Goal: Task Accomplishment & Management: Use online tool/utility

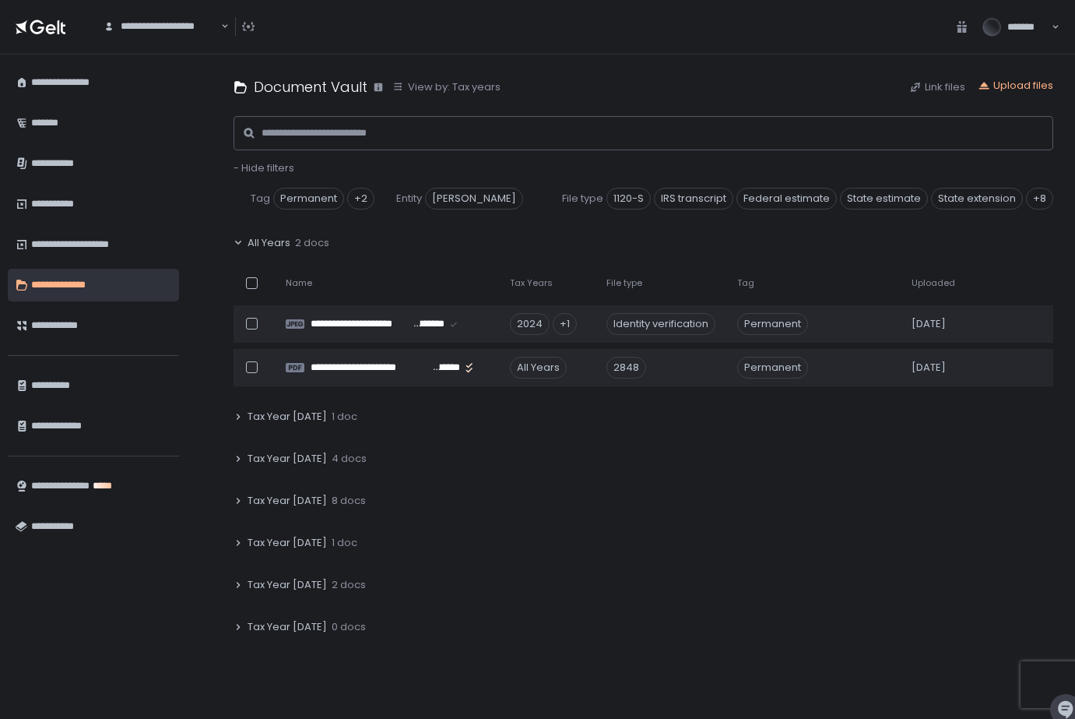
click at [240, 585] on icon at bounding box center [238, 584] width 9 height 9
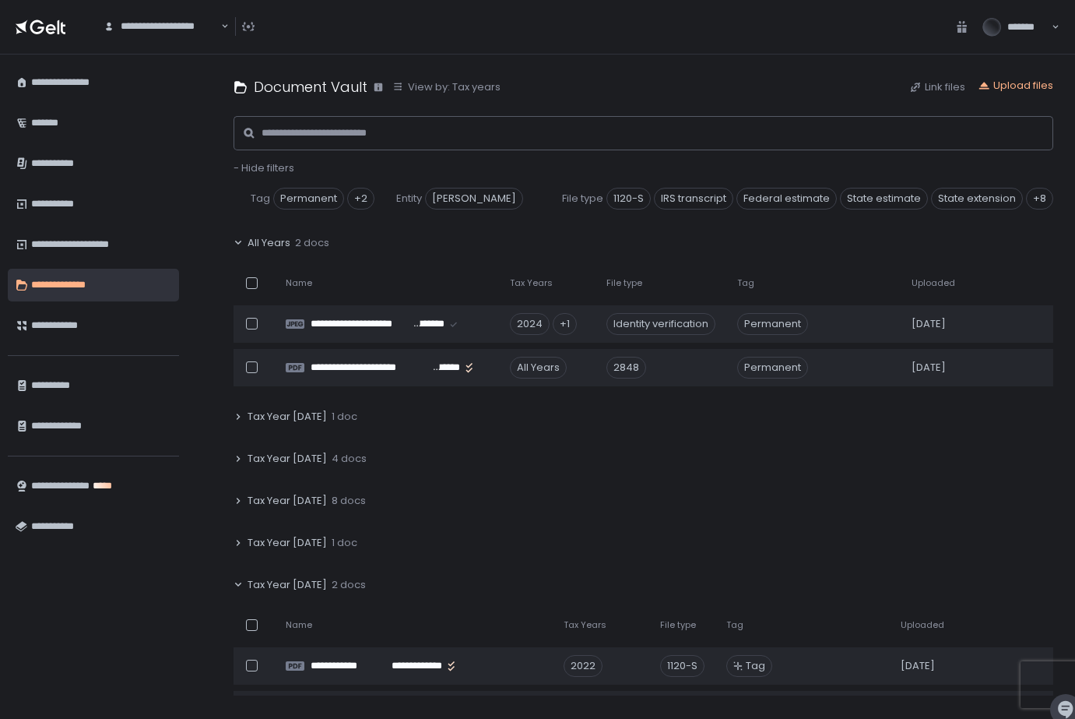
scroll to position [84, 0]
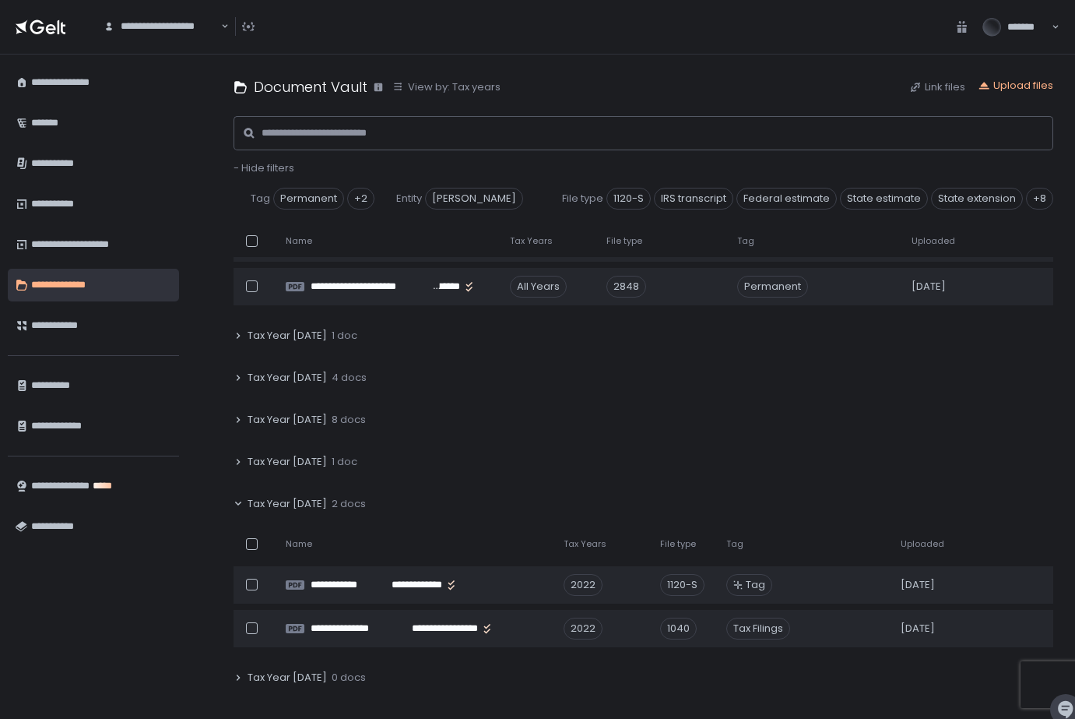
click at [238, 502] on icon at bounding box center [238, 503] width 9 height 9
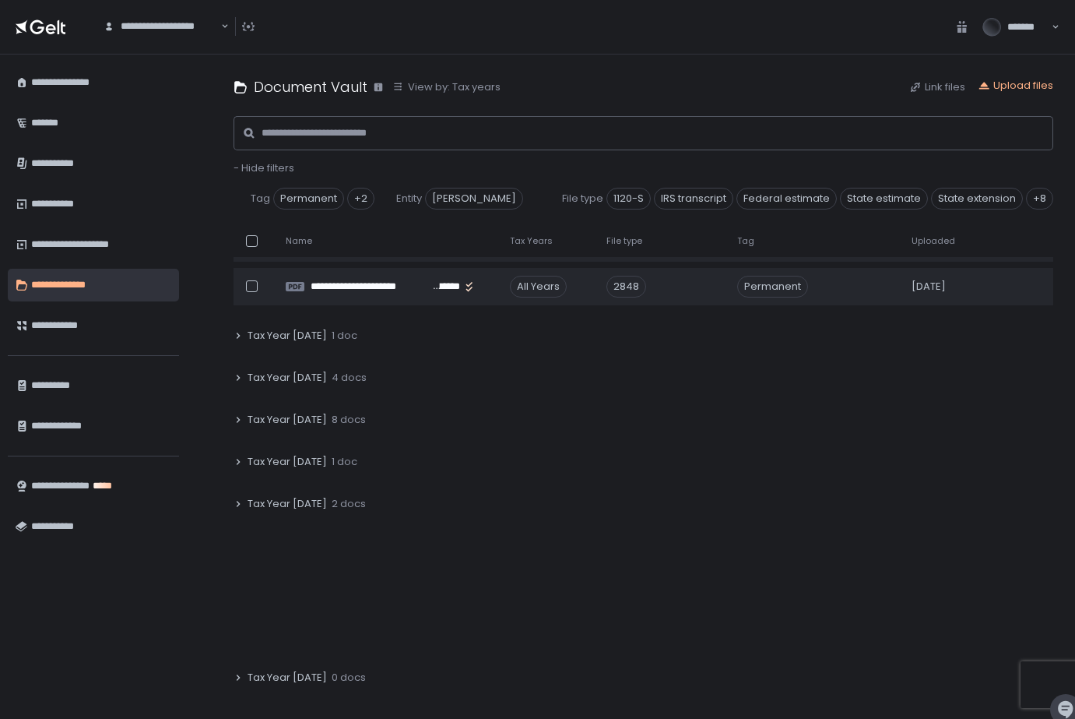
scroll to position [0, 0]
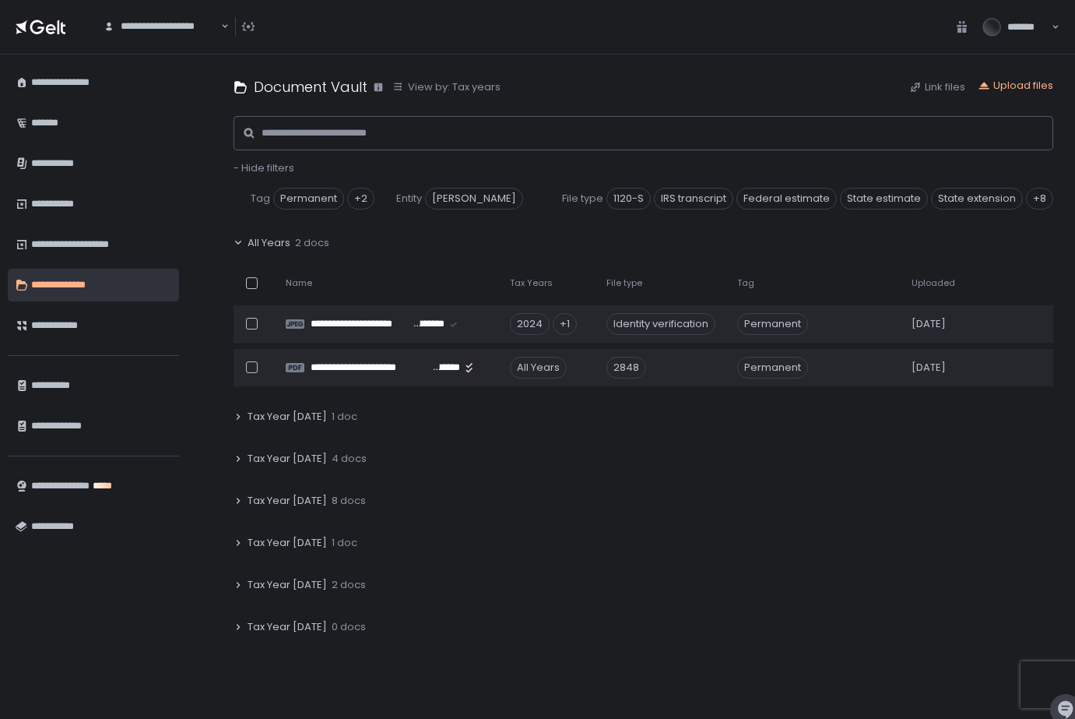
click at [237, 541] on icon at bounding box center [239, 542] width 4 height 5
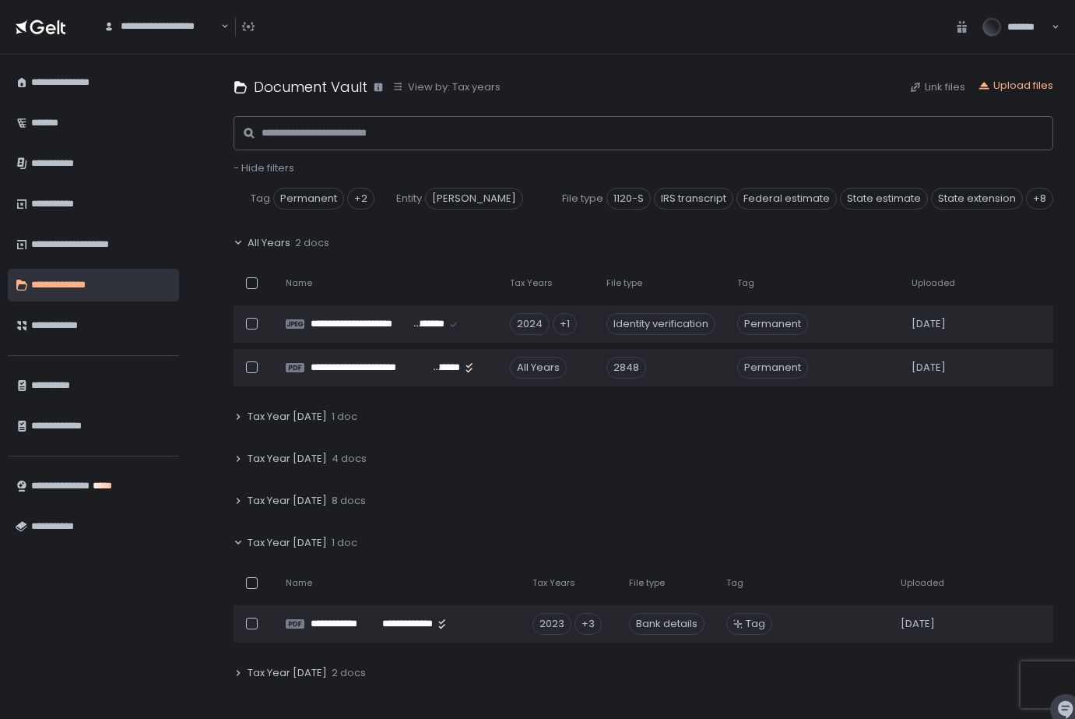
click at [237, 541] on icon at bounding box center [238, 542] width 9 height 9
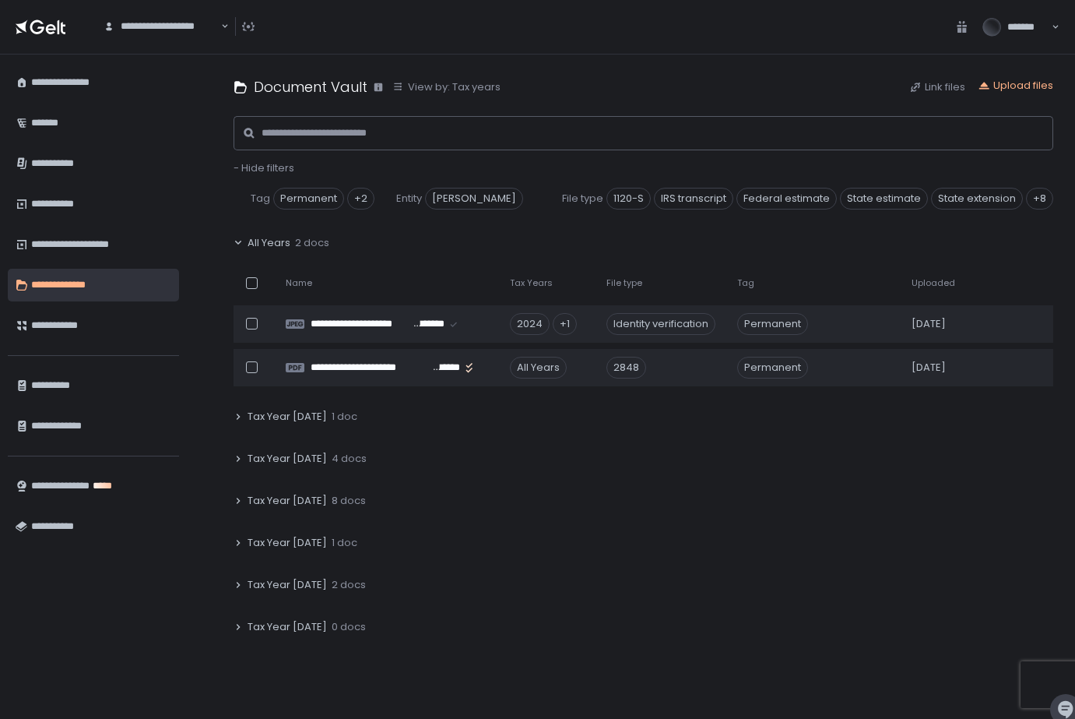
click at [238, 244] on icon at bounding box center [238, 242] width 9 height 9
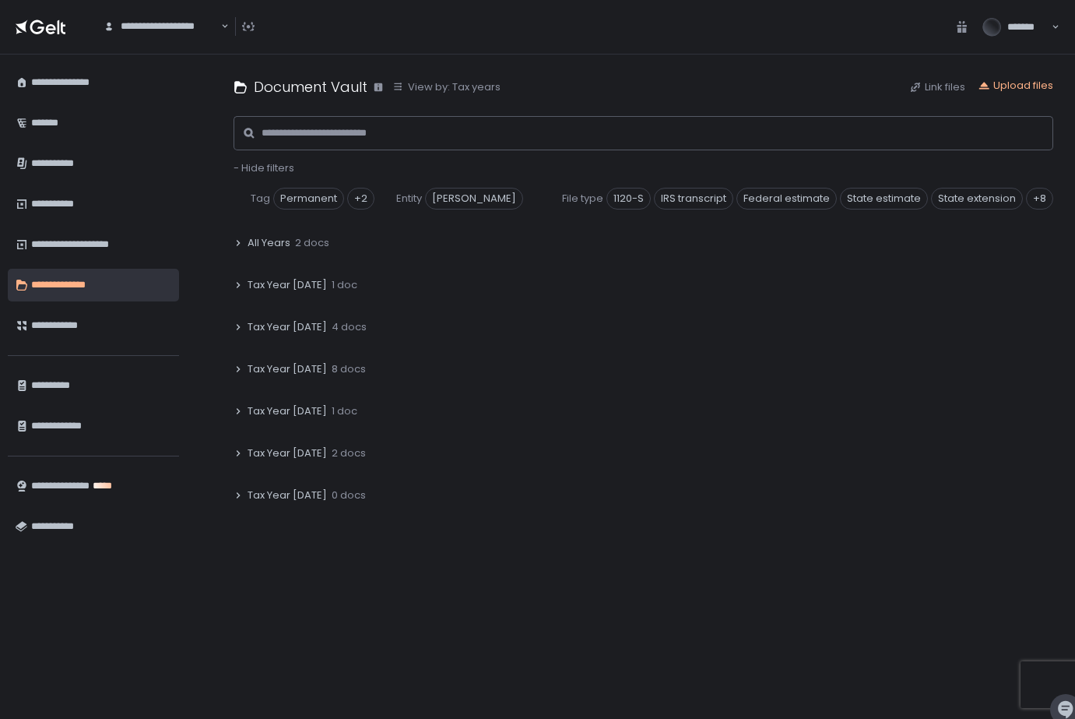
click at [240, 368] on icon at bounding box center [239, 368] width 4 height 5
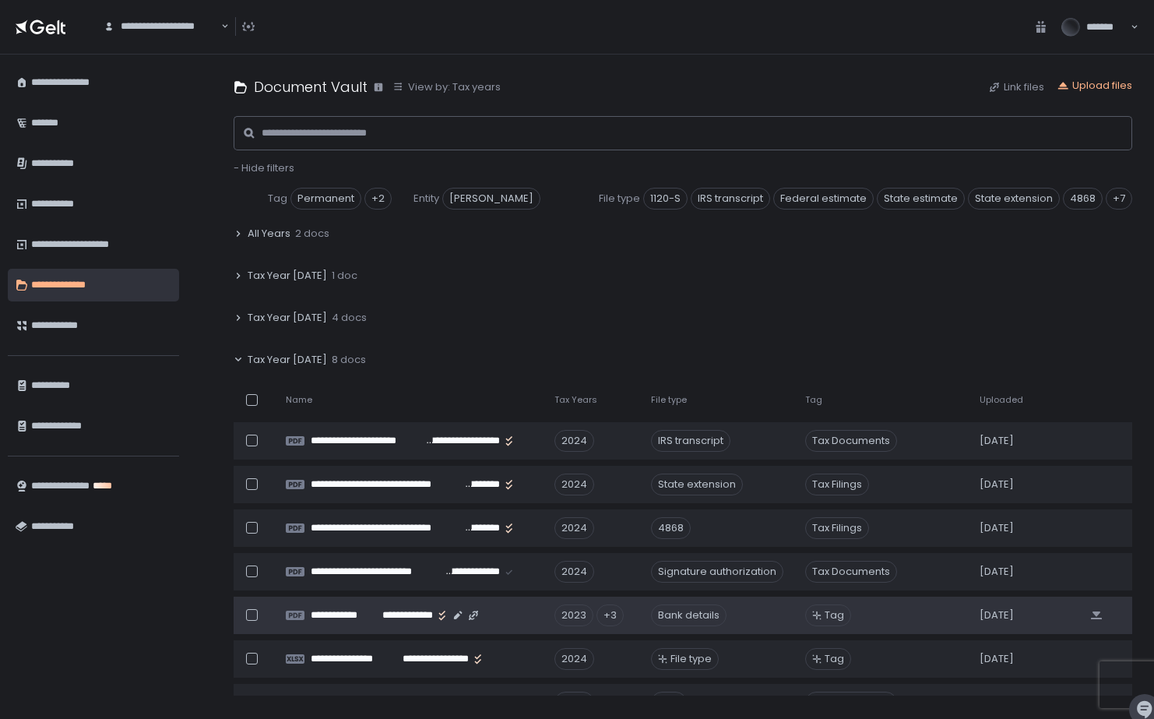
scroll to position [8, 0]
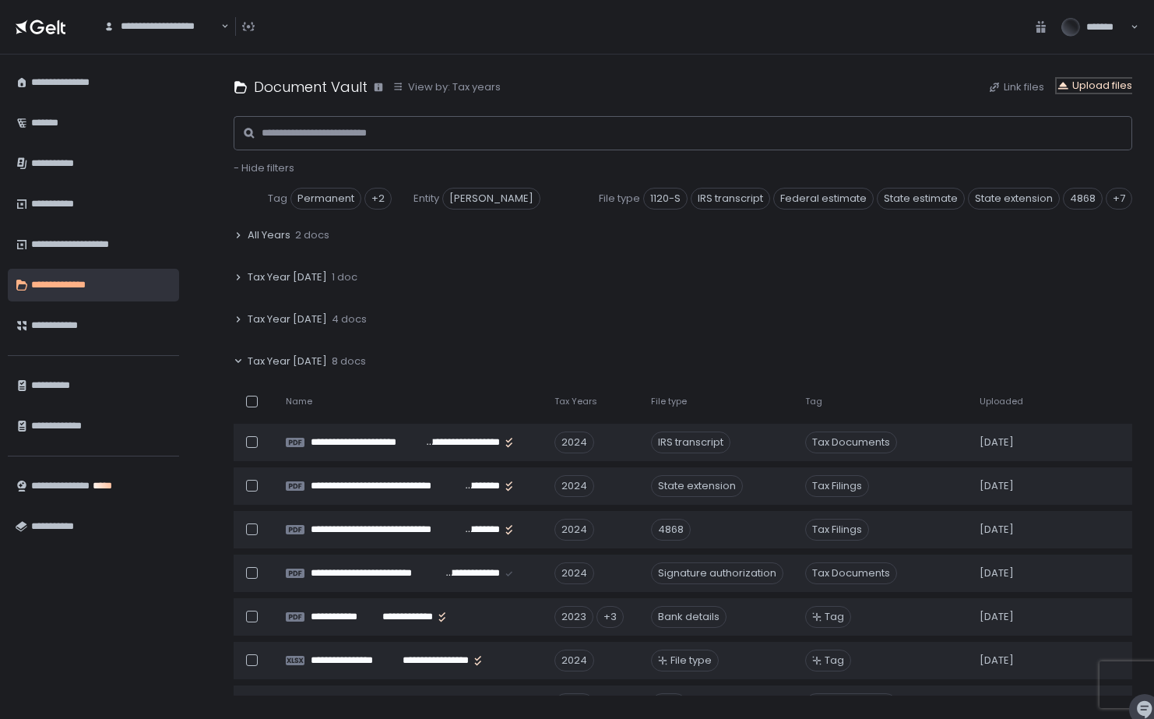
click at [1107, 90] on div "Upload files" at bounding box center [1095, 86] width 76 height 14
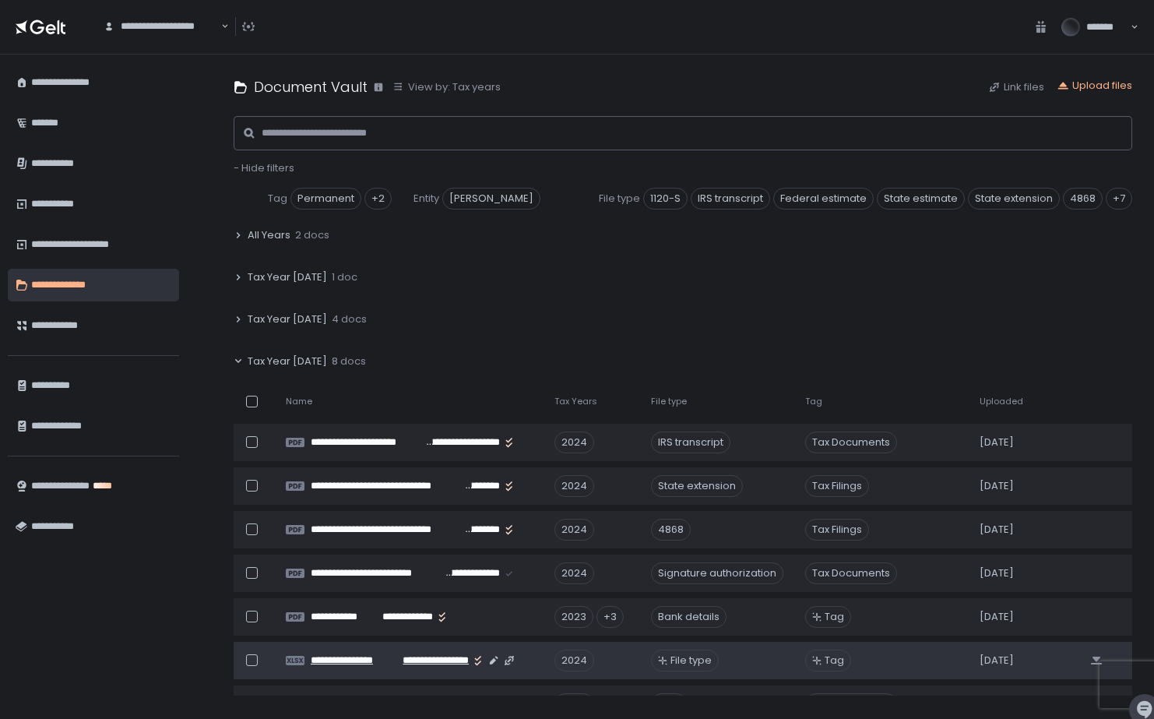
click at [371, 659] on span "**********" at bounding box center [354, 660] width 87 height 14
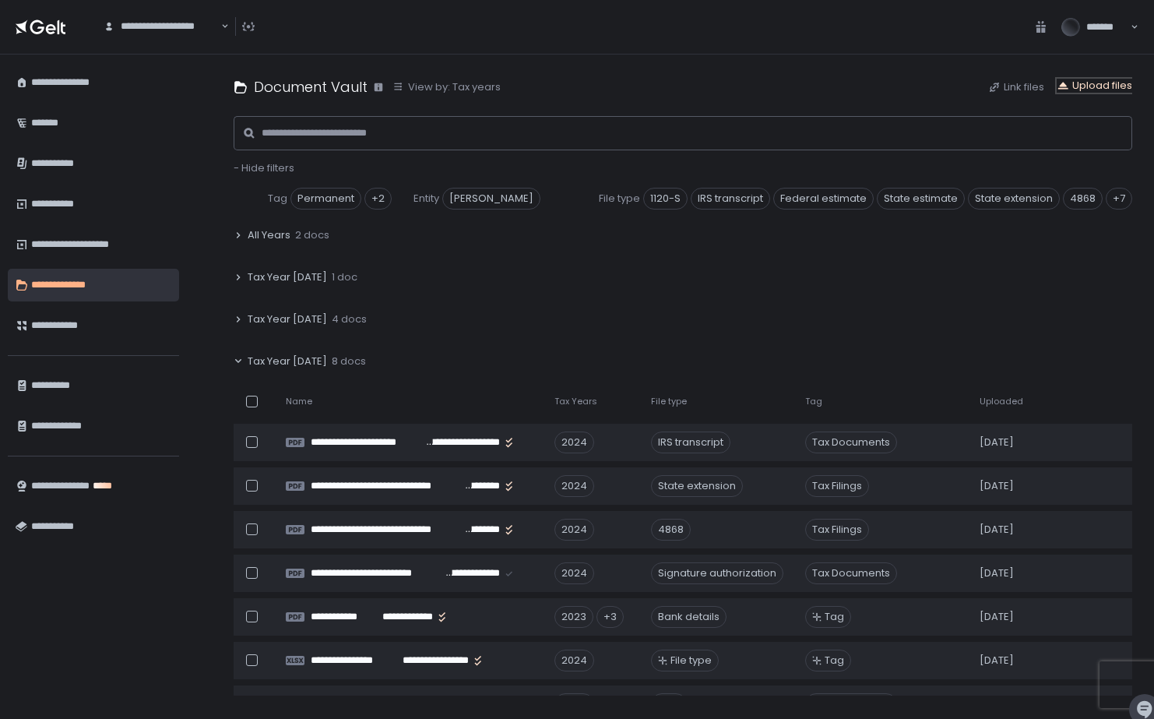
click at [1119, 83] on div "Upload files" at bounding box center [1095, 86] width 76 height 14
click at [1086, 81] on div "Upload files" at bounding box center [1095, 86] width 76 height 14
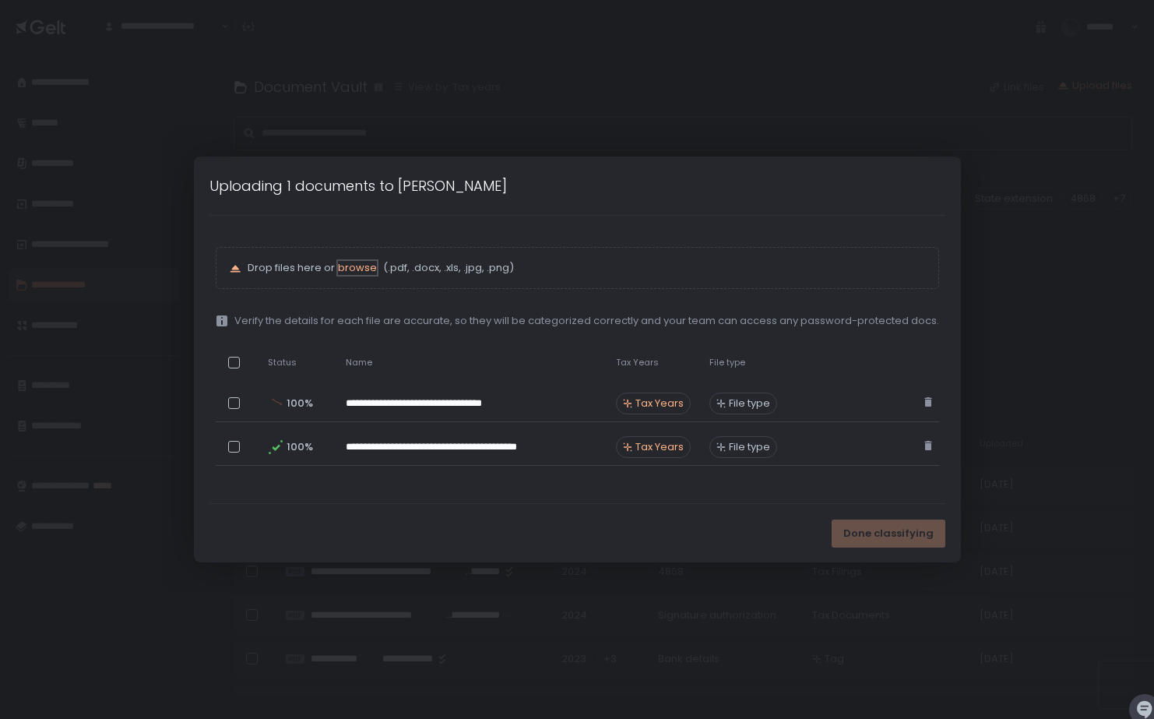
scroll to position [50, 0]
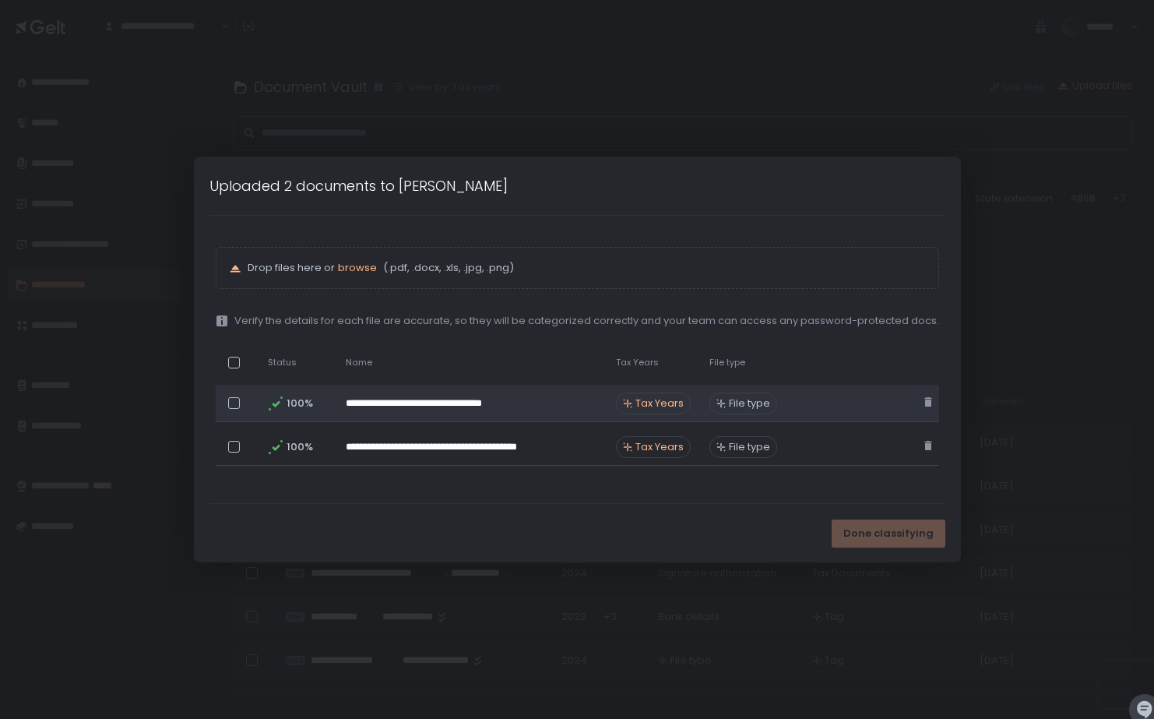
click at [660, 405] on span "Tax Years" at bounding box center [659, 403] width 48 height 14
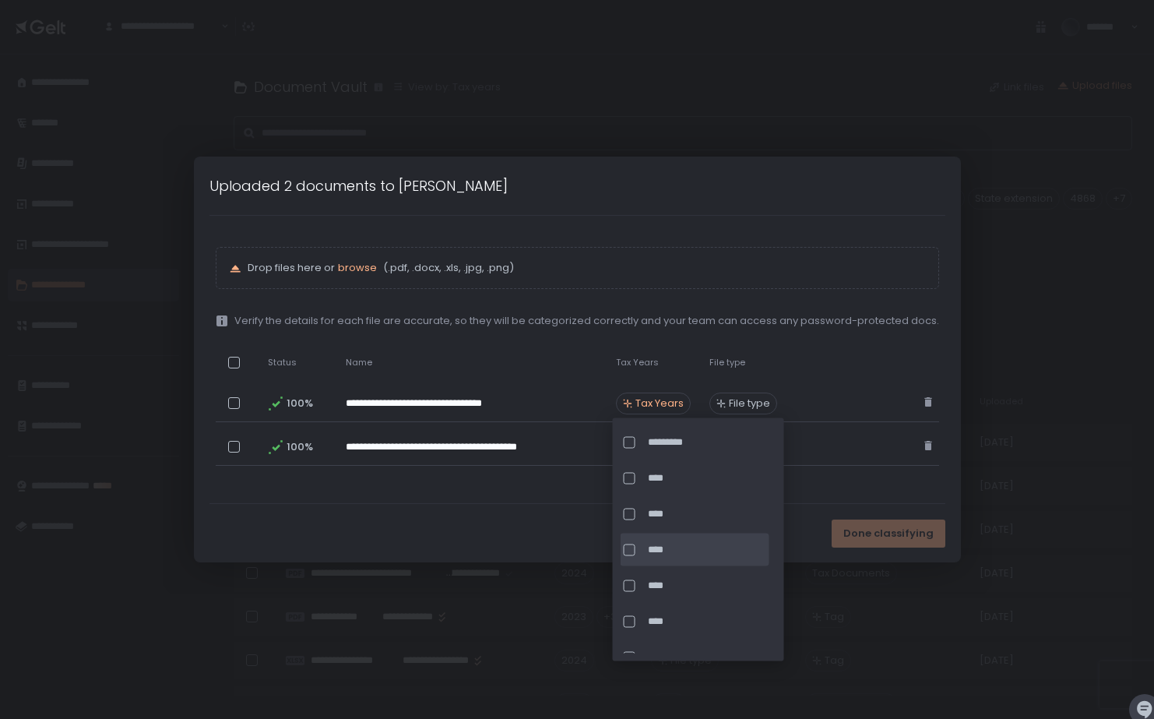
click at [654, 548] on span "****" at bounding box center [707, 550] width 118 height 14
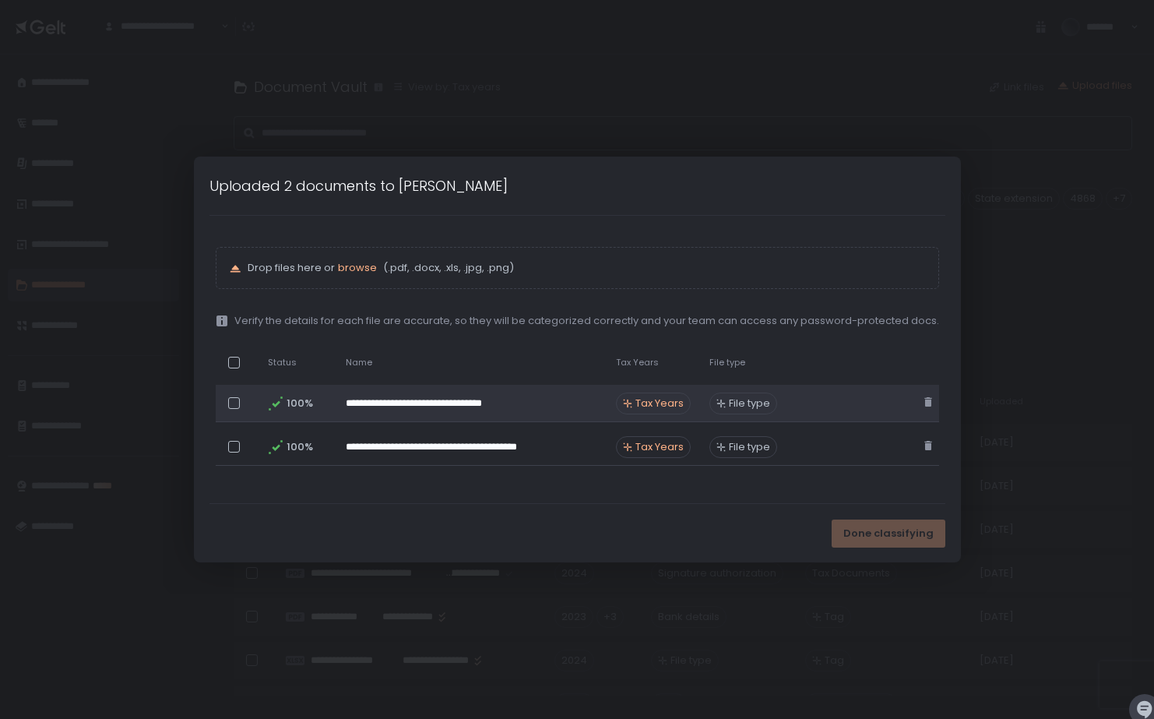
click at [730, 403] on span "File type" at bounding box center [749, 403] width 41 height 14
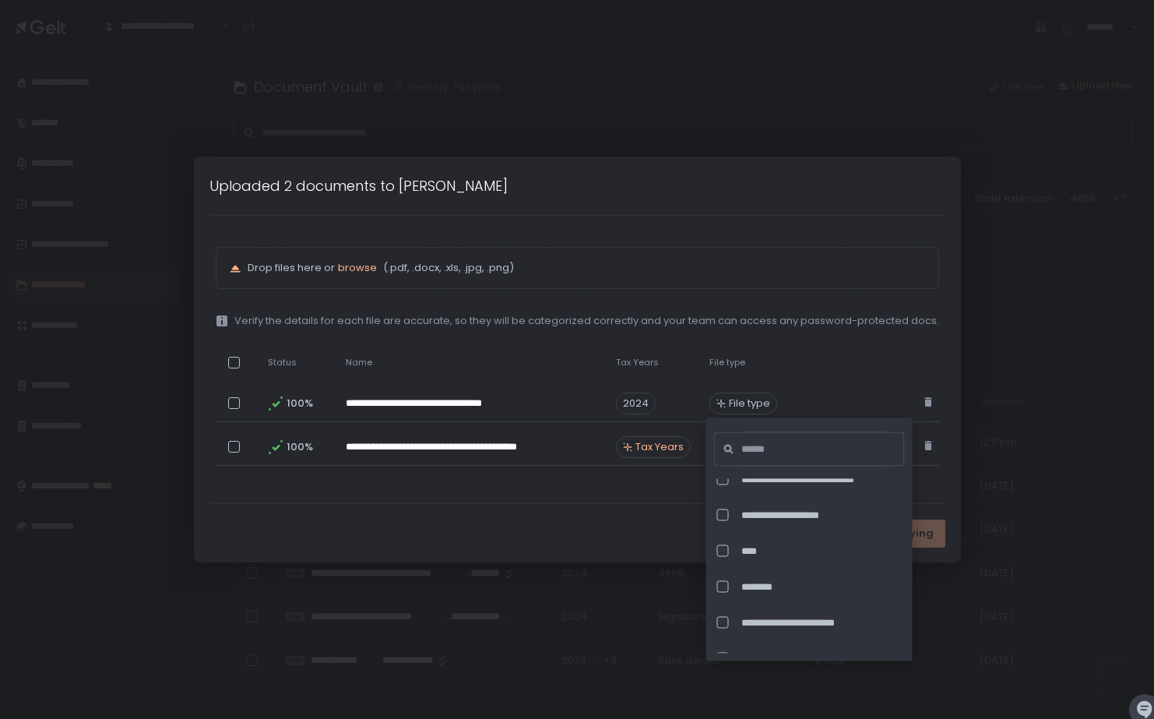
scroll to position [4806, 0]
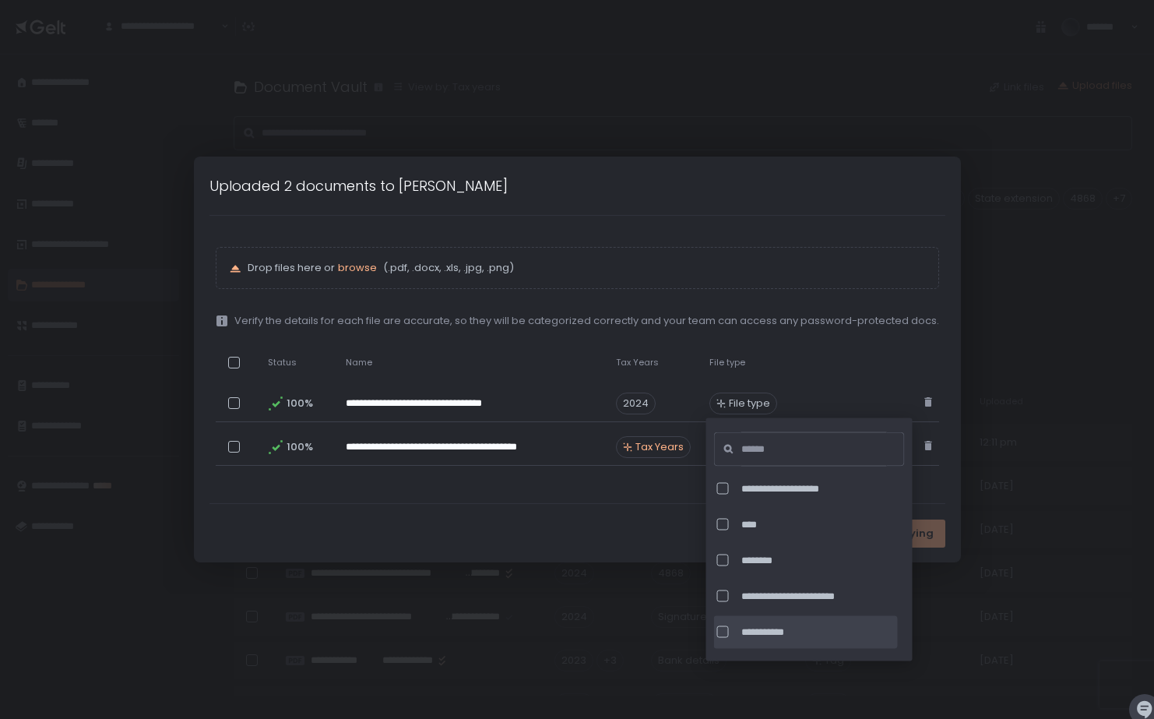
click at [726, 631] on div at bounding box center [723, 632] width 12 height 12
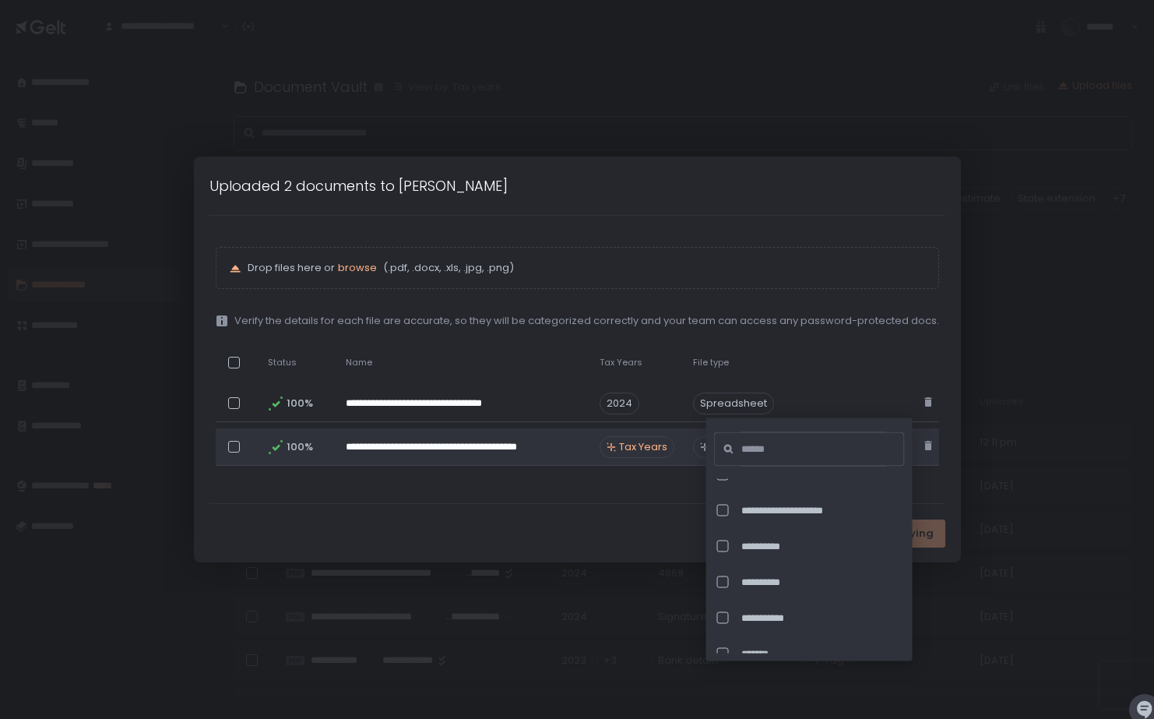
scroll to position [4353, 0]
click at [635, 445] on span "Tax Years" at bounding box center [643, 447] width 48 height 14
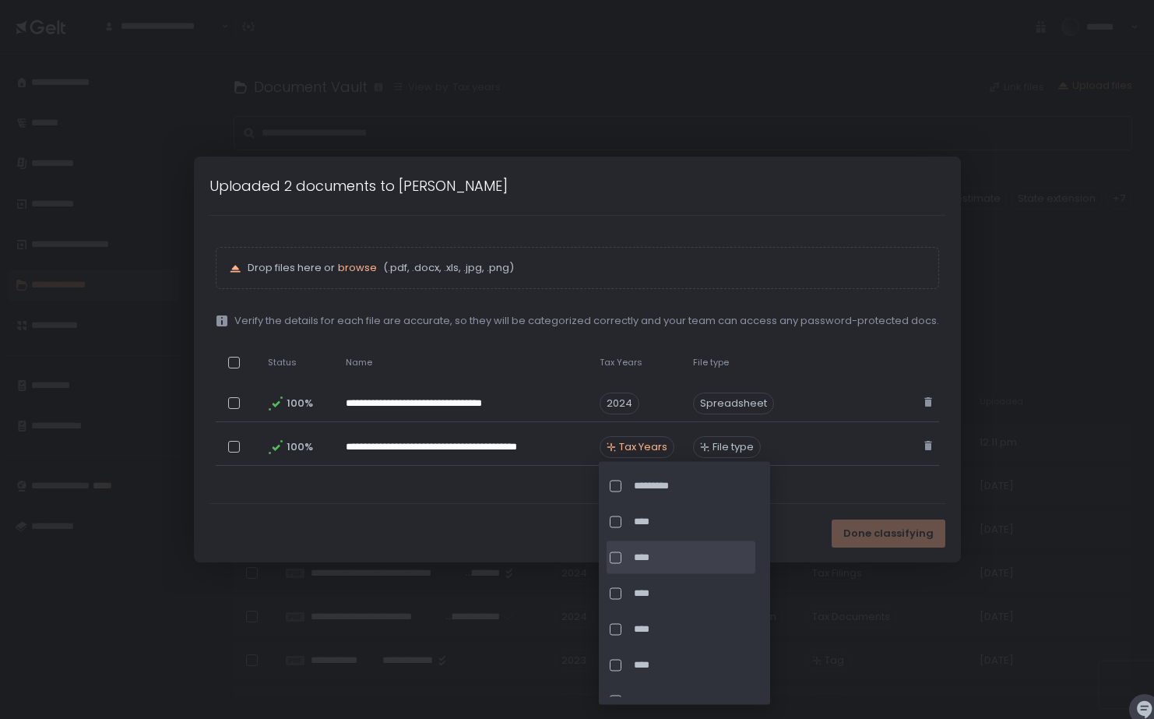
drag, startPoint x: 637, startPoint y: 584, endPoint x: 651, endPoint y: 571, distance: 19.3
click at [636, 684] on div "****" at bounding box center [681, 700] width 149 height 33
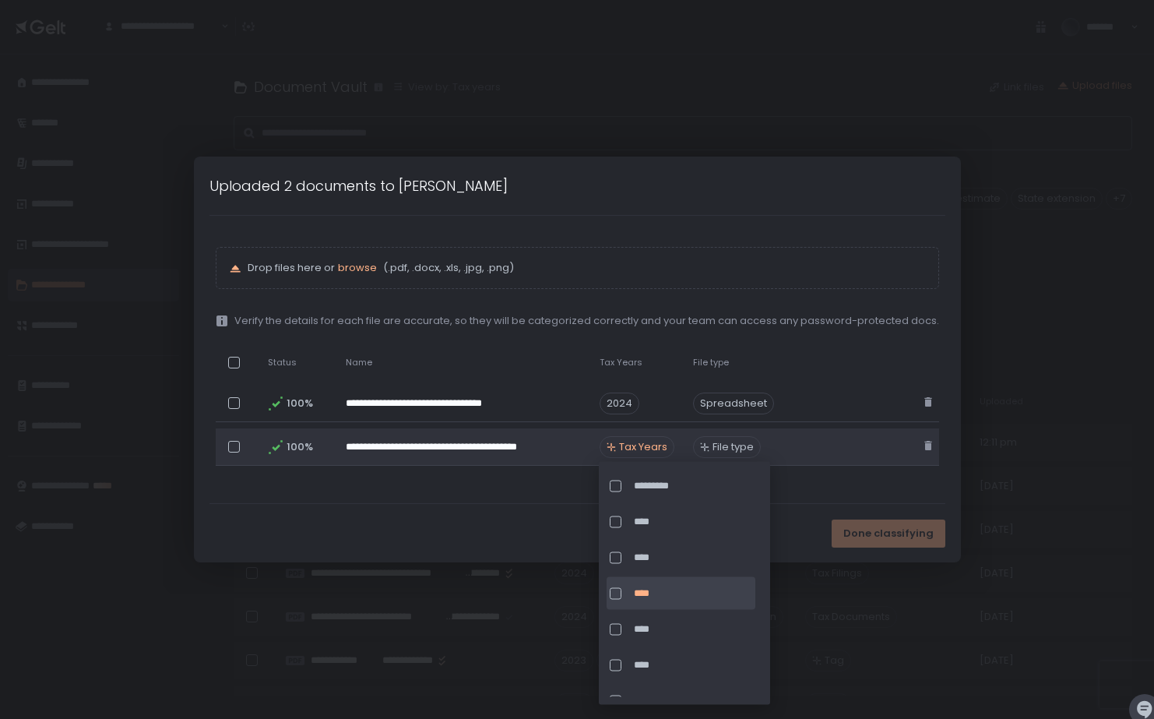
click at [726, 446] on span "File type" at bounding box center [732, 447] width 41 height 14
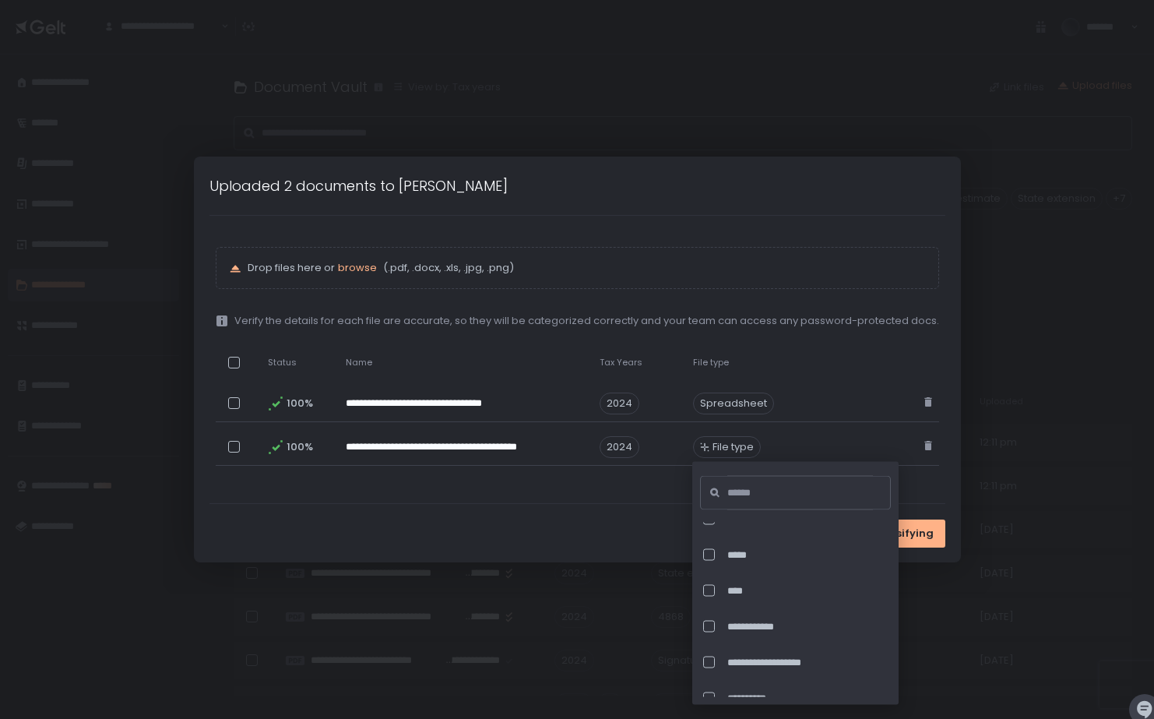
scroll to position [3677, 0]
click at [744, 491] on input at bounding box center [800, 493] width 146 height 34
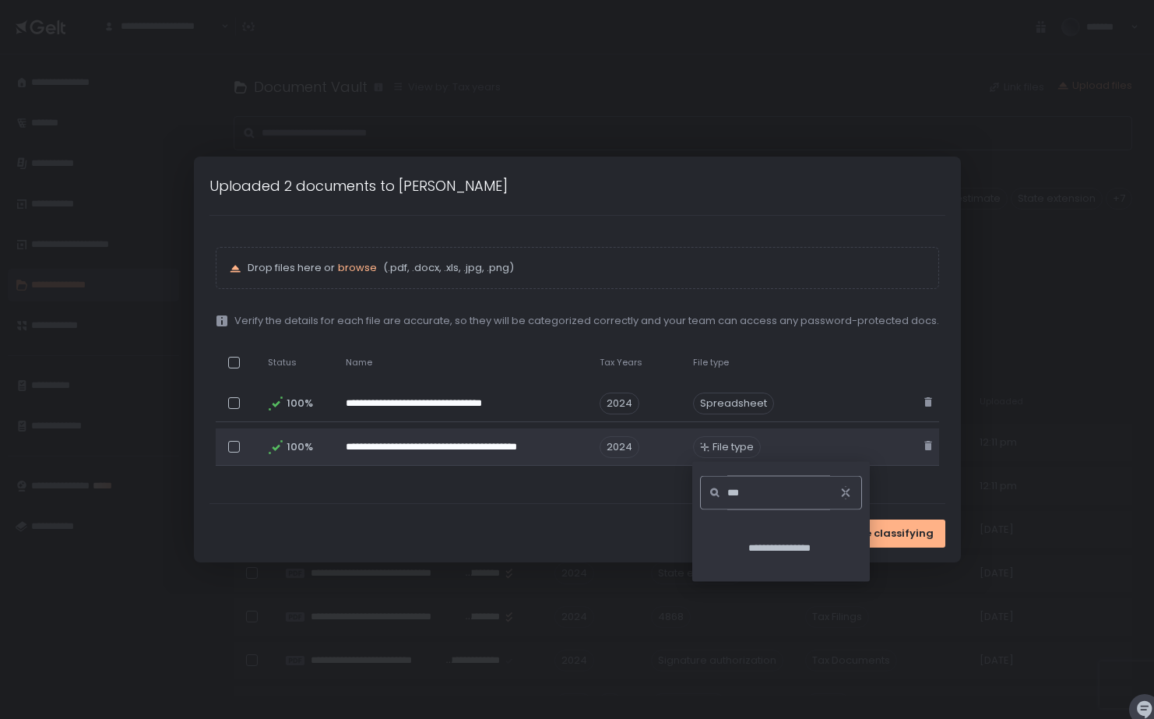
type input "***"
click at [732, 446] on span "File type" at bounding box center [732, 447] width 41 height 14
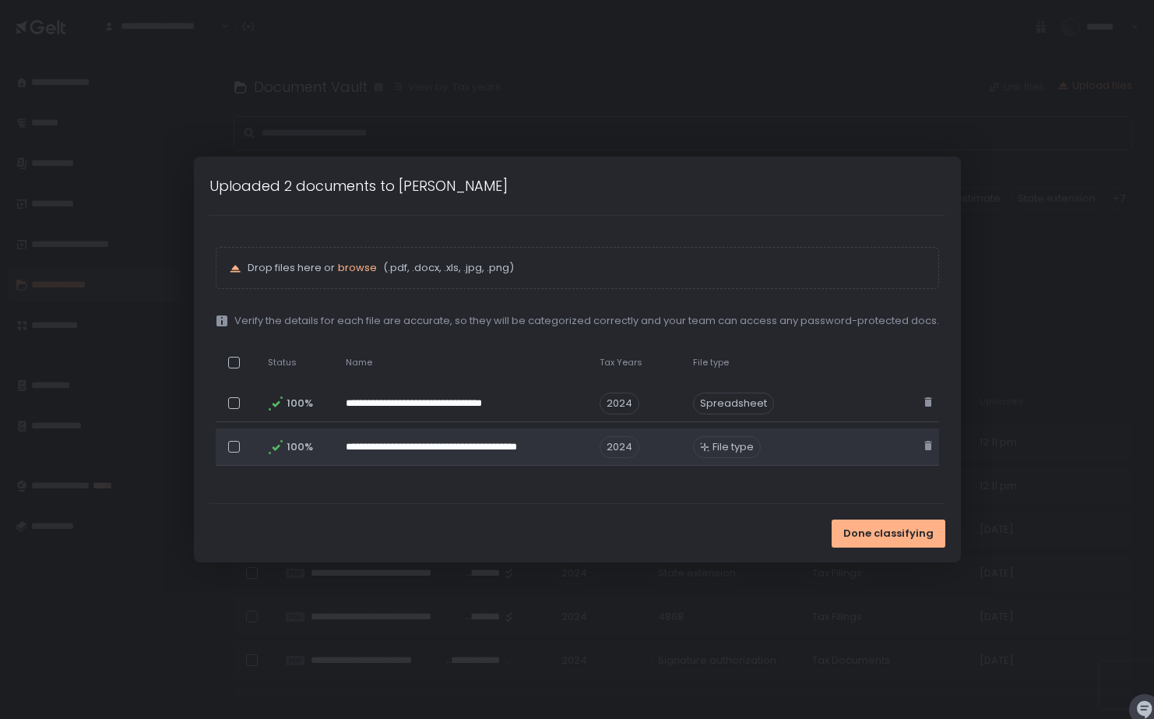
click at [732, 446] on span "File type" at bounding box center [732, 447] width 41 height 14
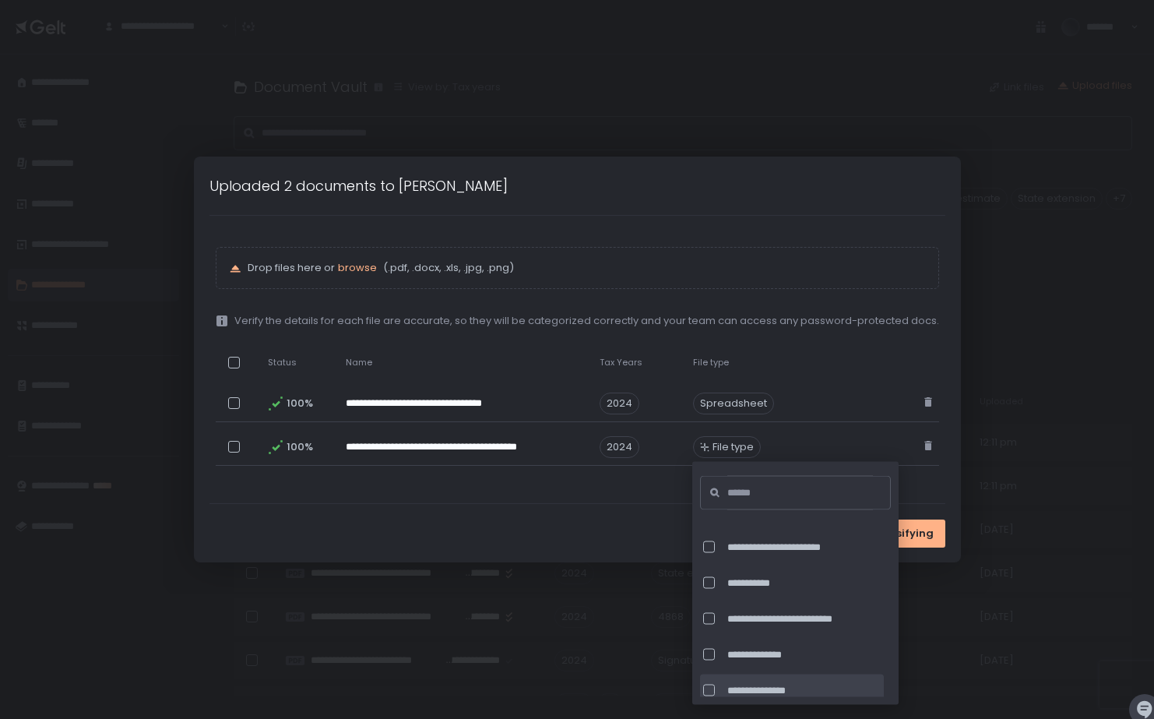
scroll to position [4895, 0]
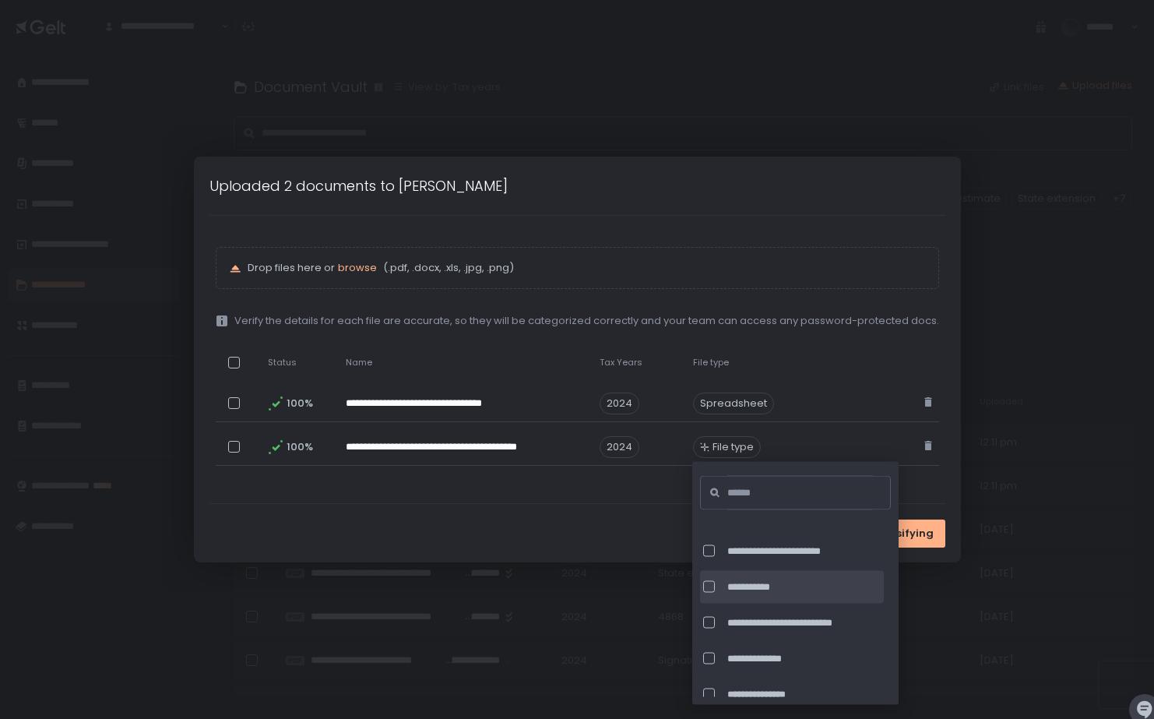
click at [709, 588] on div at bounding box center [709, 587] width 12 height 12
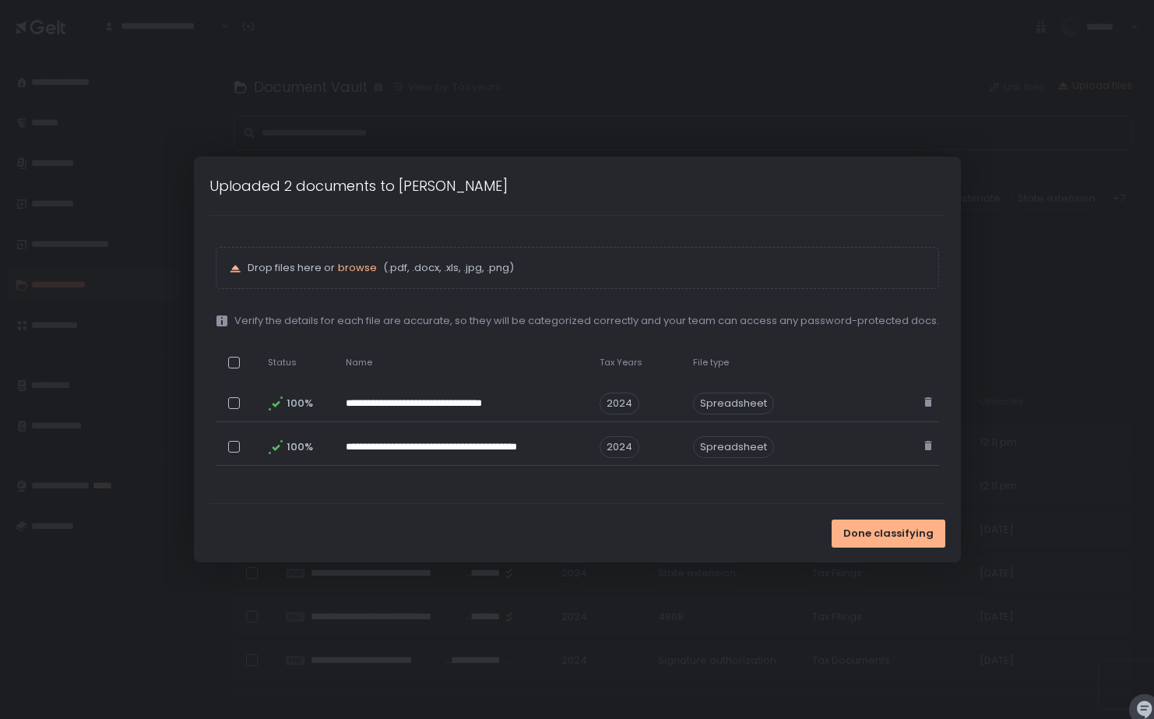
click at [591, 543] on div "Done classifying" at bounding box center [577, 533] width 767 height 58
click at [906, 531] on span "Done classifying" at bounding box center [888, 533] width 90 height 14
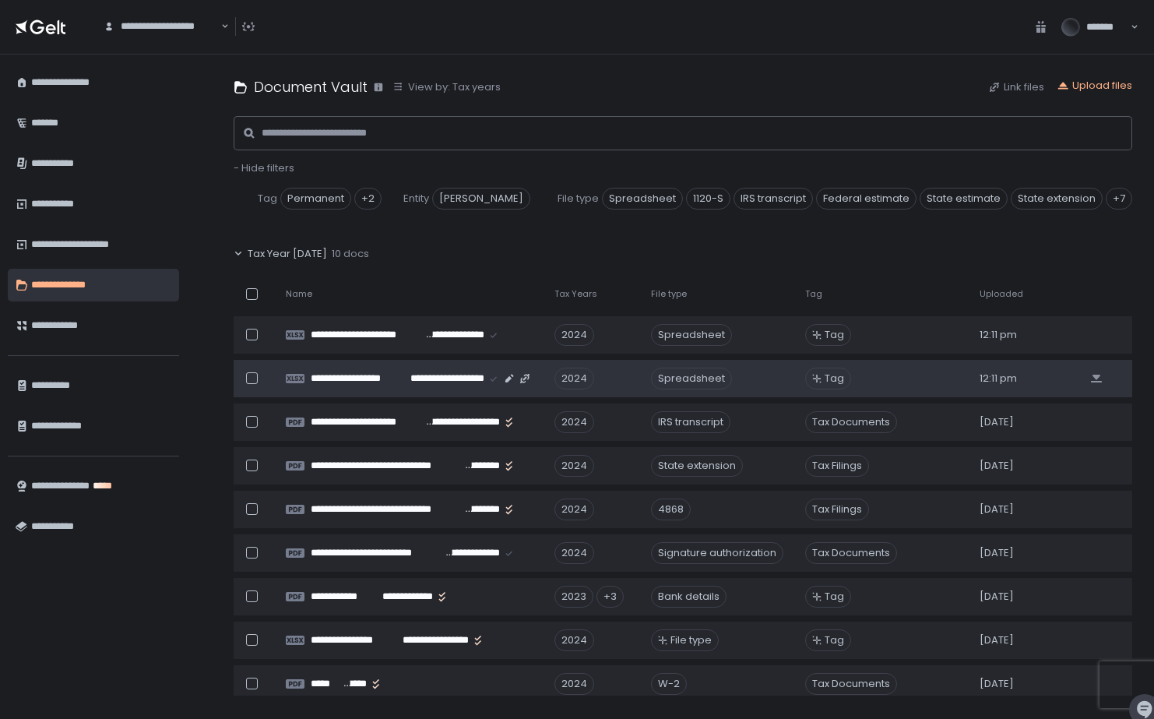
scroll to position [128, 0]
